Goal: Download file/media

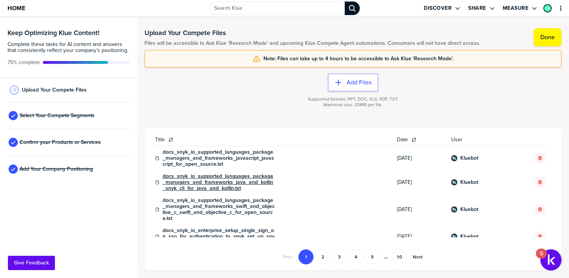
scroll to position [12, 0]
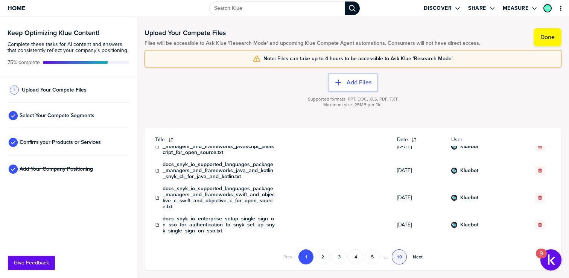
click at [403, 258] on button "10" at bounding box center [399, 256] width 15 height 15
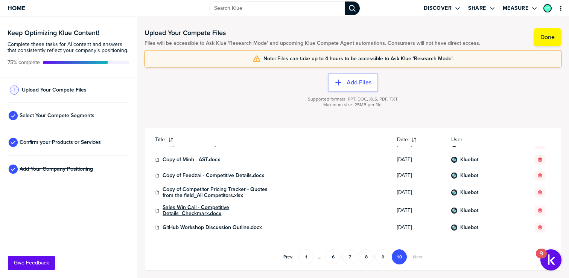
scroll to position [0, 0]
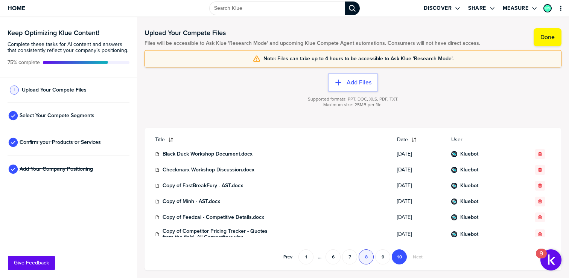
click at [360, 258] on button "8" at bounding box center [365, 256] width 15 height 15
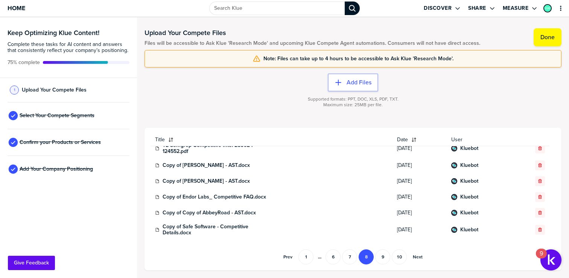
scroll to position [329, 0]
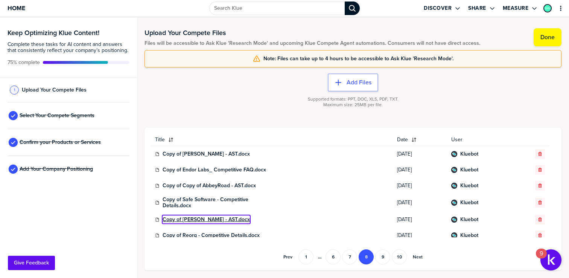
click at [182, 216] on link "Copy of [PERSON_NAME] - AST.docx" at bounding box center [205, 219] width 87 height 6
click at [304, 259] on button "1" at bounding box center [305, 256] width 15 height 15
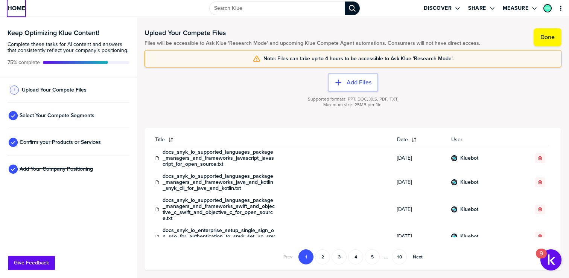
click at [13, 7] on span "Home" at bounding box center [17, 8] width 18 height 6
